Goal: Task Accomplishment & Management: Use online tool/utility

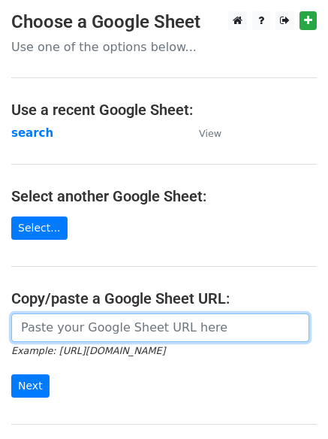
click at [82, 329] on input "url" at bounding box center [160, 327] width 298 height 29
type input "https://docs.google.com/spreadsheets/d/1nC6swY2bykXowXvoZEqmBNJbfxRVZVv91Ga-Idr…"
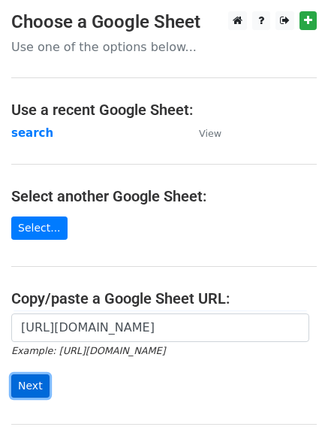
click at [23, 388] on input "Next" at bounding box center [30, 385] width 38 height 23
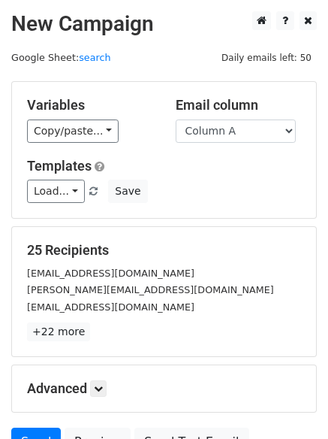
scroll to position [145, 0]
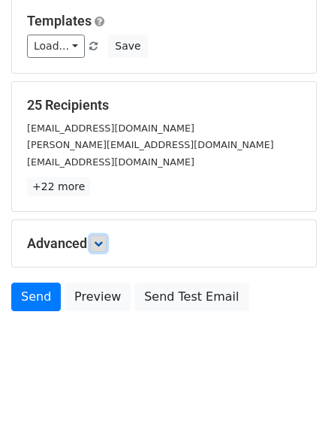
click at [99, 245] on icon at bounding box center [98, 243] width 9 height 9
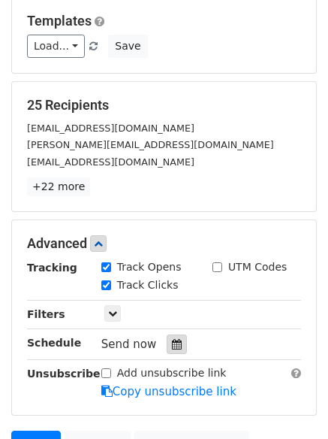
click at [172, 345] on icon at bounding box center [177, 344] width 10 height 11
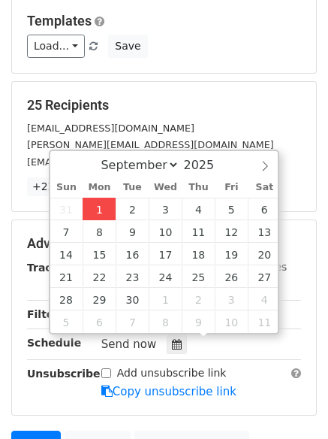
type input "2025-09-01 13:19"
type input "01"
type input "19"
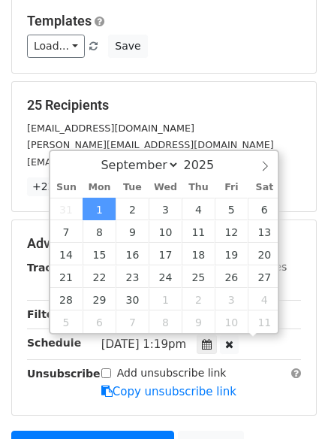
scroll to position [1, 0]
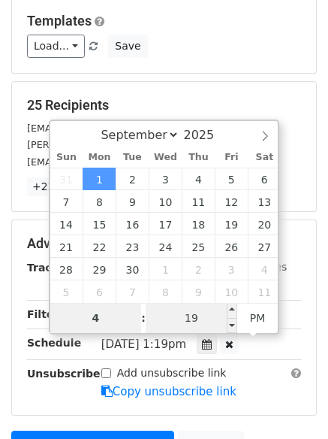
type input "4"
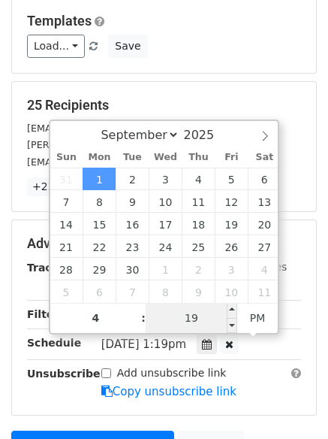
type input "2025-09-01 16:19"
type input "04"
click at [197, 318] on input "19" at bounding box center [192, 318] width 92 height 30
type input "0"
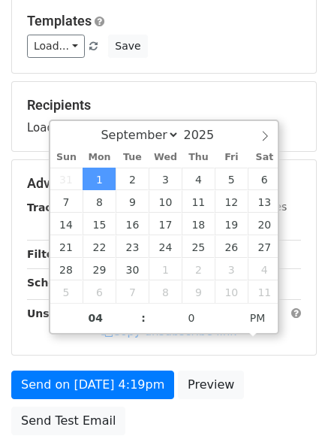
type input "2025-09-01 16:00"
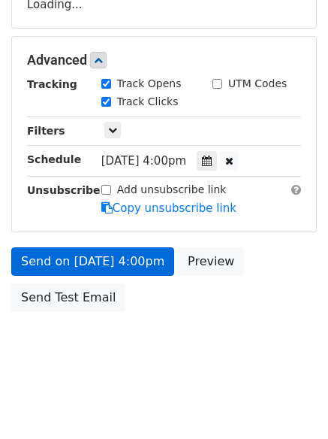
scroll to position [309, 0]
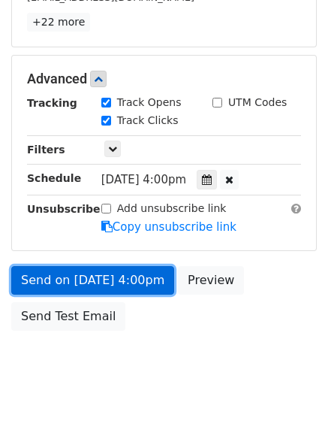
click at [67, 275] on link "Send on Sep 1 at 4:00pm" at bounding box center [92, 280] width 163 height 29
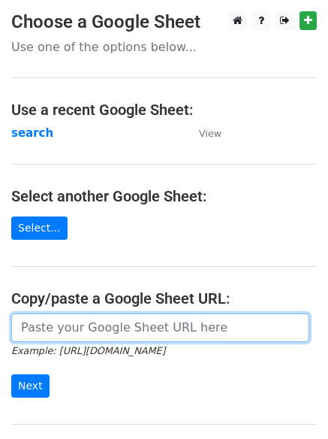
click at [80, 325] on input "url" at bounding box center [160, 327] width 298 height 29
type input "https://docs.google.com/spreadsheets/d/1nC6swY2bykXowXvoZEqmBNJbfxRVZVv91Ga-Idr…"
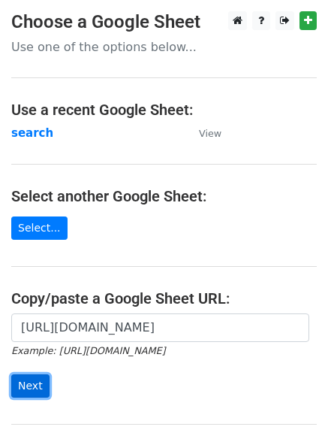
click at [29, 381] on input "Next" at bounding box center [30, 385] width 38 height 23
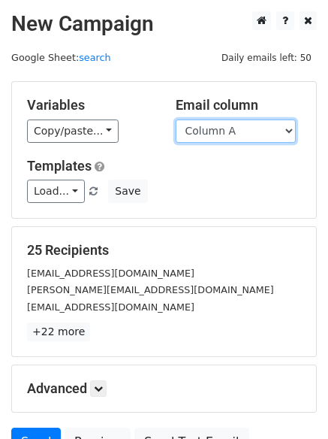
click at [288, 127] on select "Column A Column B Column C Column D" at bounding box center [236, 130] width 120 height 23
select select "Column B"
click at [176, 119] on select "Column A Column B Column C Column D" at bounding box center [236, 130] width 120 height 23
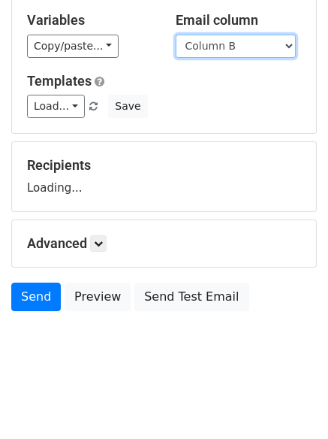
scroll to position [145, 0]
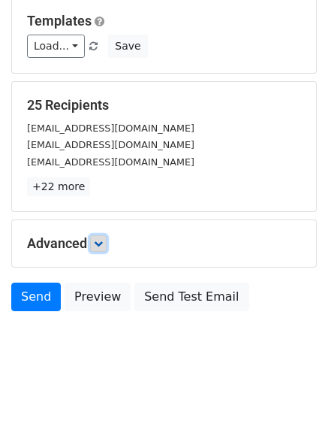
click at [101, 244] on icon at bounding box center [98, 243] width 9 height 9
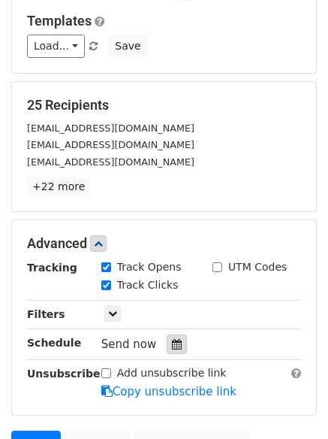
click at [172, 342] on icon at bounding box center [177, 344] width 10 height 11
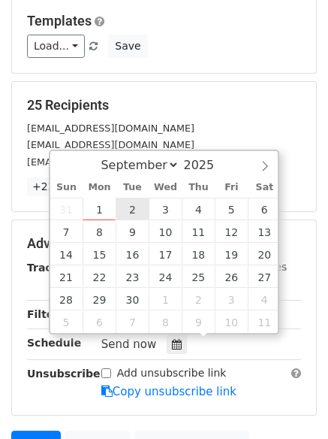
type input "2025-09-02 12:00"
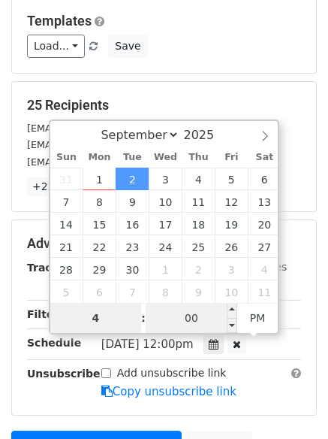
type input "4"
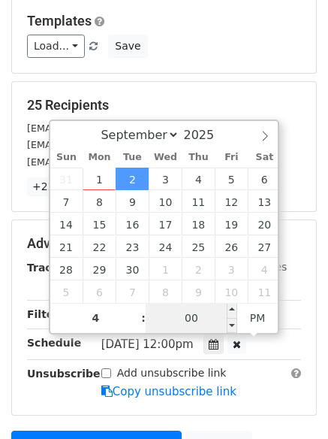
type input "2025-09-02 16:00"
type input "04"
click at [193, 315] on input "00" at bounding box center [192, 318] width 92 height 30
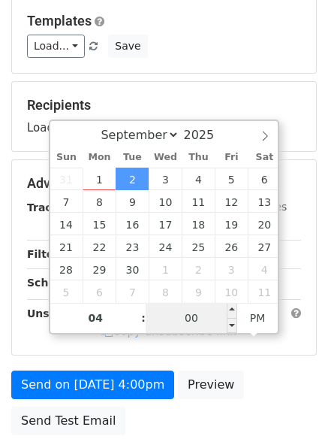
type input "5"
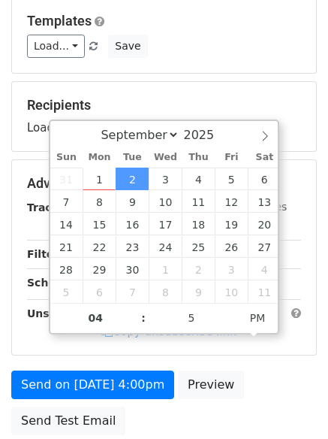
type input "2025-09-02 16:05"
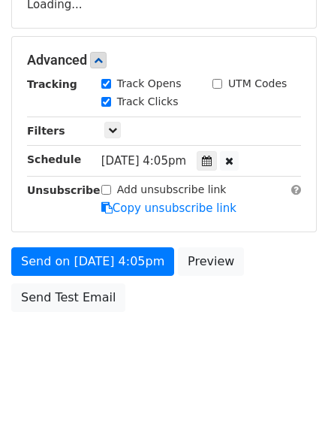
scroll to position [328, 0]
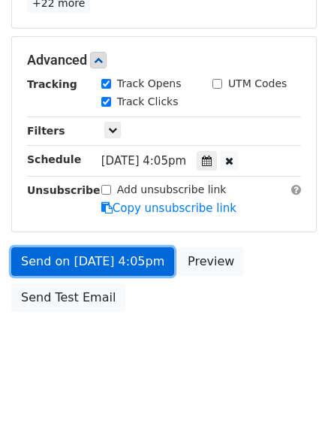
click at [65, 261] on link "Send on Sep 2 at 4:05pm" at bounding box center [92, 261] width 163 height 29
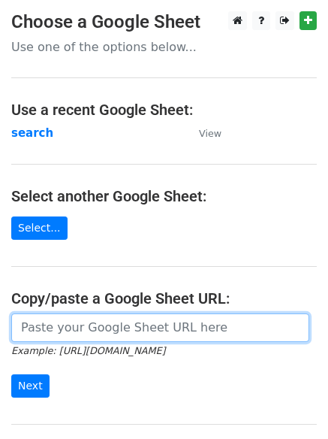
click at [95, 327] on input "url" at bounding box center [160, 327] width 298 height 29
type input "https://docs.google.com/spreadsheets/d/1nC6swY2bykXowXvoZEqmBNJbfxRVZVv91Ga-Idr…"
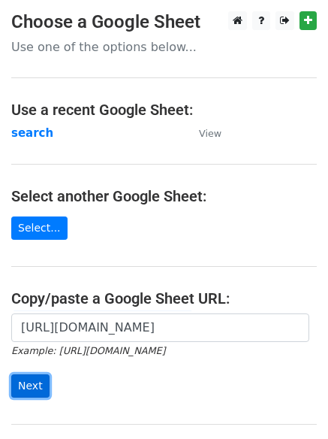
click at [26, 387] on input "Next" at bounding box center [30, 385] width 38 height 23
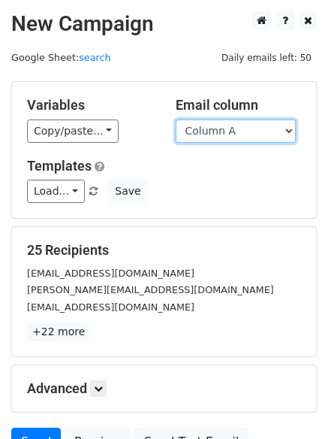
click at [291, 128] on select "Column A Column B Column C Column D" at bounding box center [236, 130] width 120 height 23
select select "Column C"
click at [176, 119] on select "Column A Column B Column C Column D" at bounding box center [236, 130] width 120 height 23
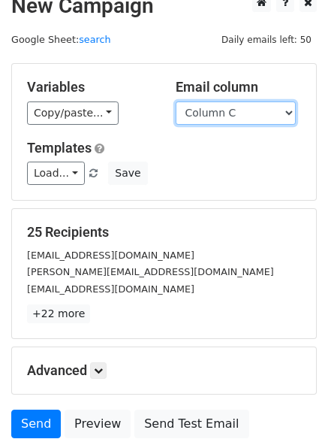
scroll to position [85, 0]
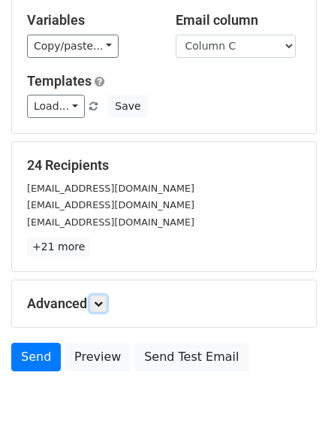
drag, startPoint x: 97, startPoint y: 303, endPoint x: 104, endPoint y: 316, distance: 14.8
click at [97, 303] on icon at bounding box center [98, 303] width 9 height 9
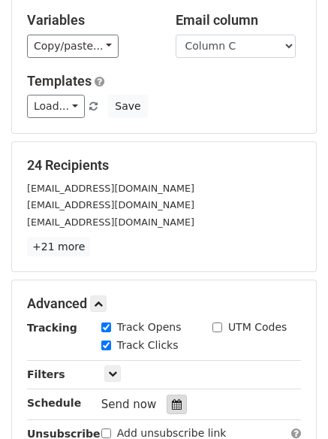
click at [172, 404] on icon at bounding box center [177, 404] width 10 height 11
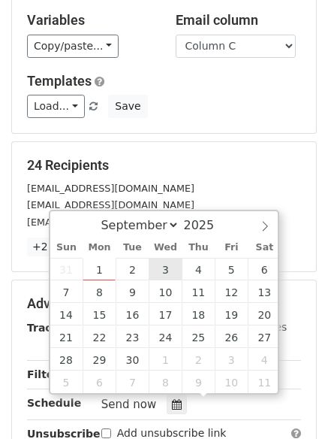
type input "2025-09-03 12:00"
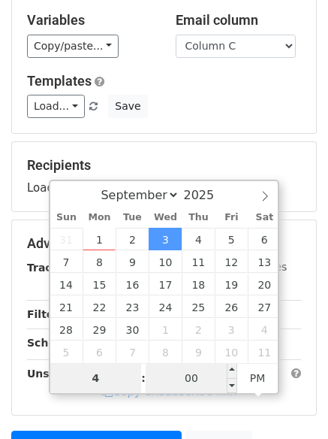
type input "4"
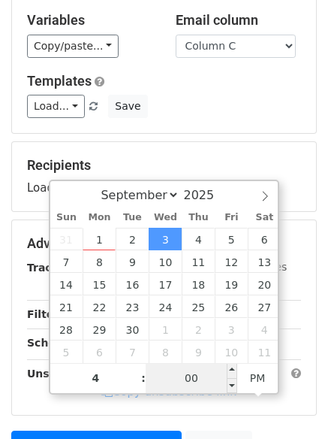
type input "2025-09-03 16:00"
type input "04"
click at [190, 377] on input "00" at bounding box center [192, 378] width 92 height 30
type input "10"
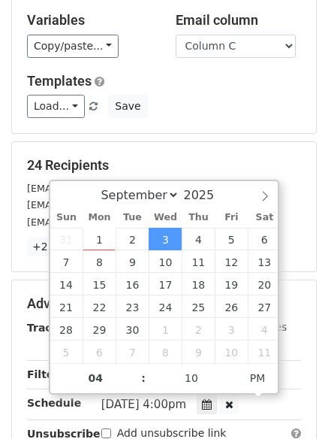
type input "2025-09-03 16:10"
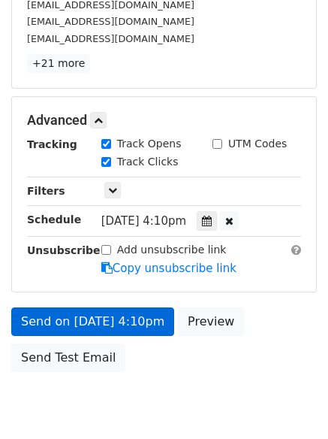
scroll to position [328, 0]
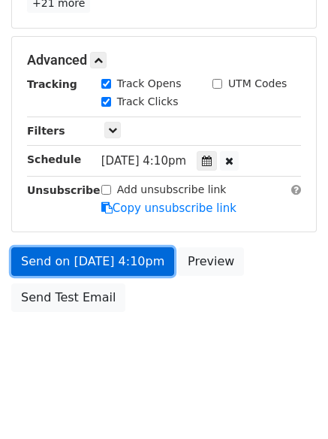
click at [56, 261] on link "Send on Sep 3 at 4:10pm" at bounding box center [92, 261] width 163 height 29
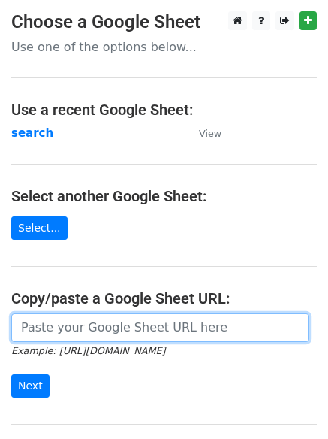
click at [75, 324] on input "url" at bounding box center [160, 327] width 298 height 29
type input "[URL][DOMAIN_NAME]"
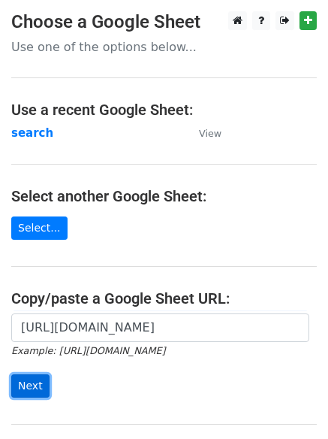
click at [25, 383] on input "Next" at bounding box center [30, 385] width 38 height 23
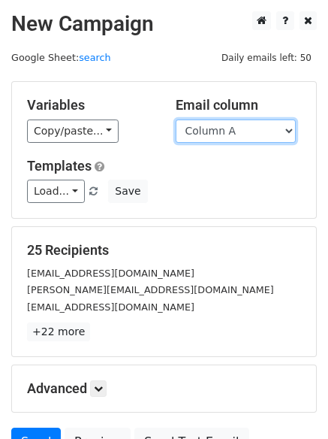
click at [288, 130] on select "Column A Column B Column C Column D" at bounding box center [236, 130] width 120 height 23
select select "Column D"
click at [176, 119] on select "Column A Column B Column C Column D" at bounding box center [236, 130] width 120 height 23
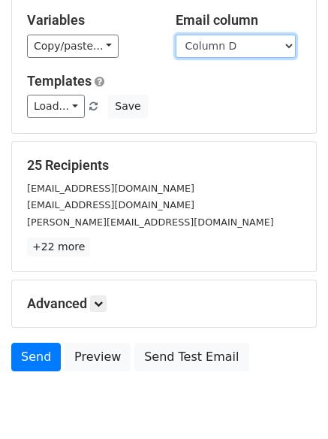
scroll to position [97, 0]
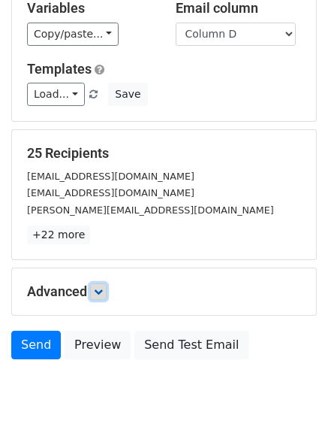
click at [99, 292] on icon at bounding box center [98, 291] width 9 height 9
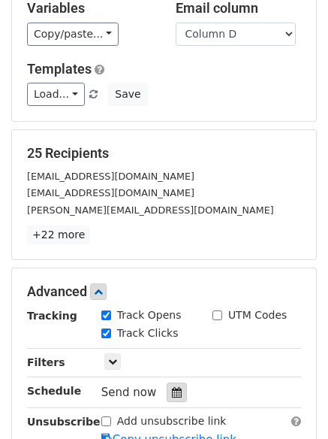
click at [172, 390] on icon at bounding box center [177, 392] width 10 height 11
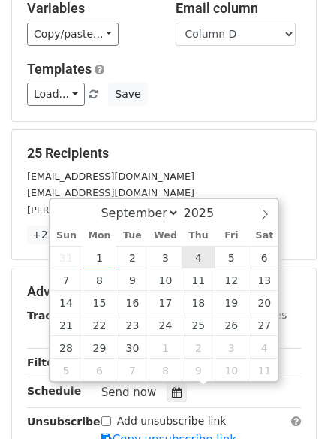
type input "[DATE] 12:00"
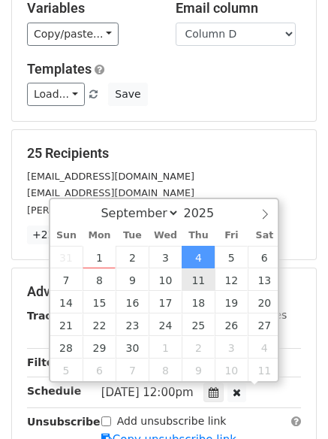
scroll to position [1, 0]
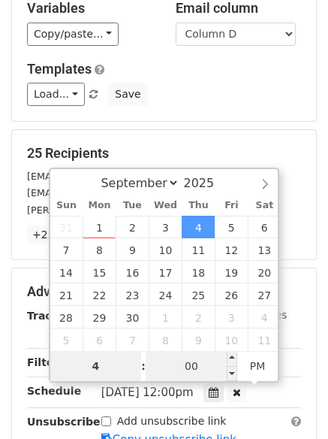
type input "4"
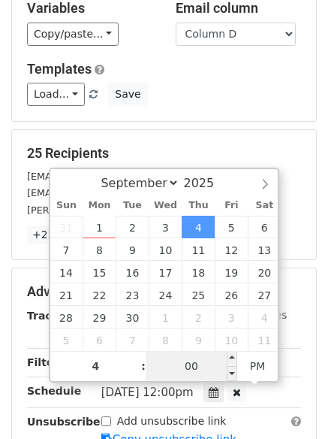
type input "[DATE] 16:00"
type input "04"
click at [188, 369] on input "00" at bounding box center [192, 366] width 92 height 30
type input "20"
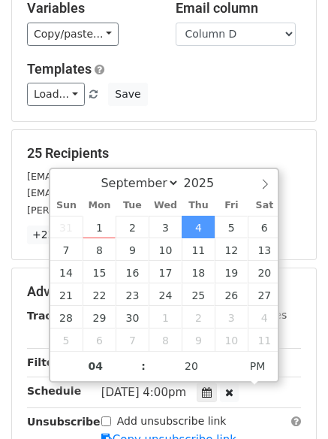
type input "[DATE] 16:20"
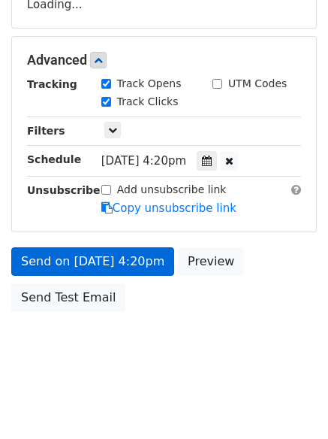
scroll to position [315, 0]
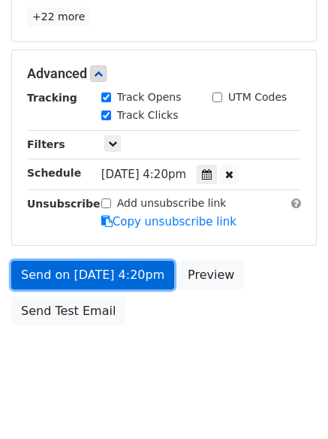
click at [89, 277] on link "Send on [DATE] 4:20pm" at bounding box center [92, 275] width 163 height 29
